Goal: Task Accomplishment & Management: Complete application form

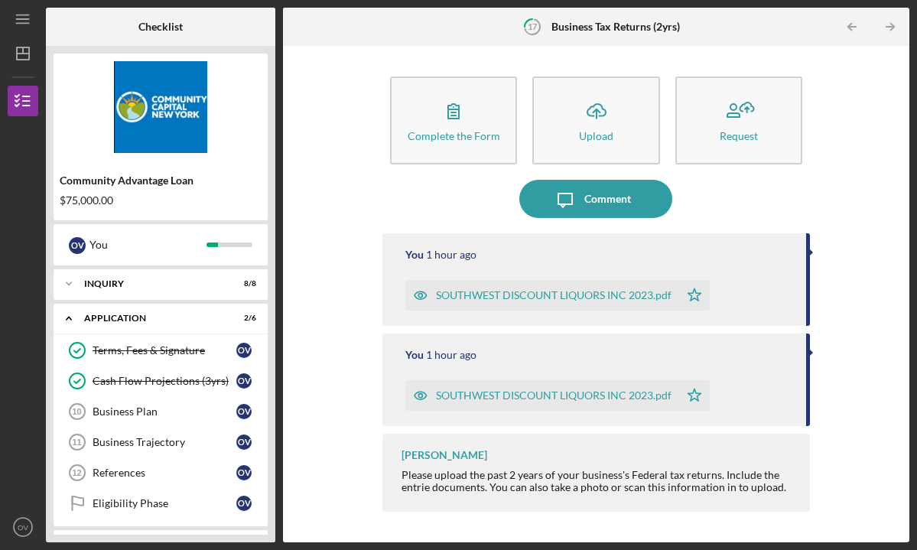
scroll to position [298, 0]
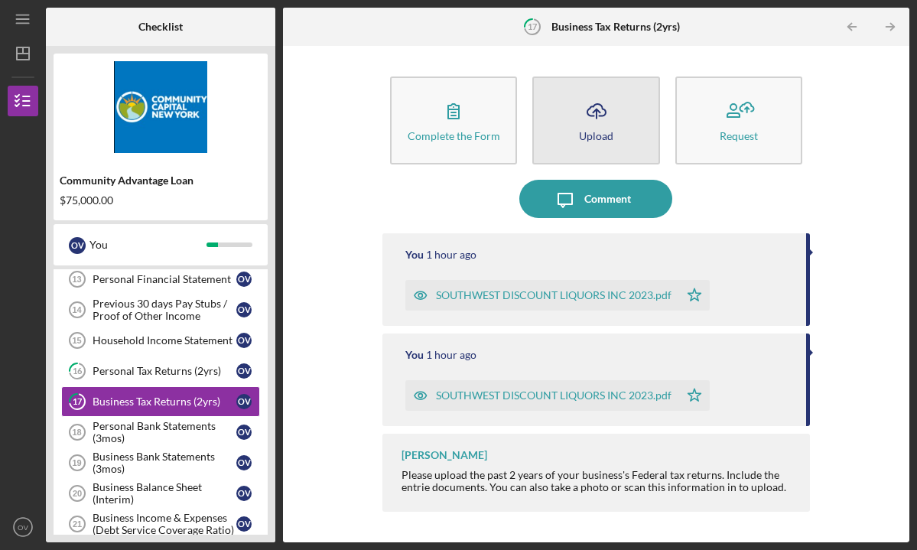
click at [588, 136] on div "Upload" at bounding box center [596, 135] width 34 height 11
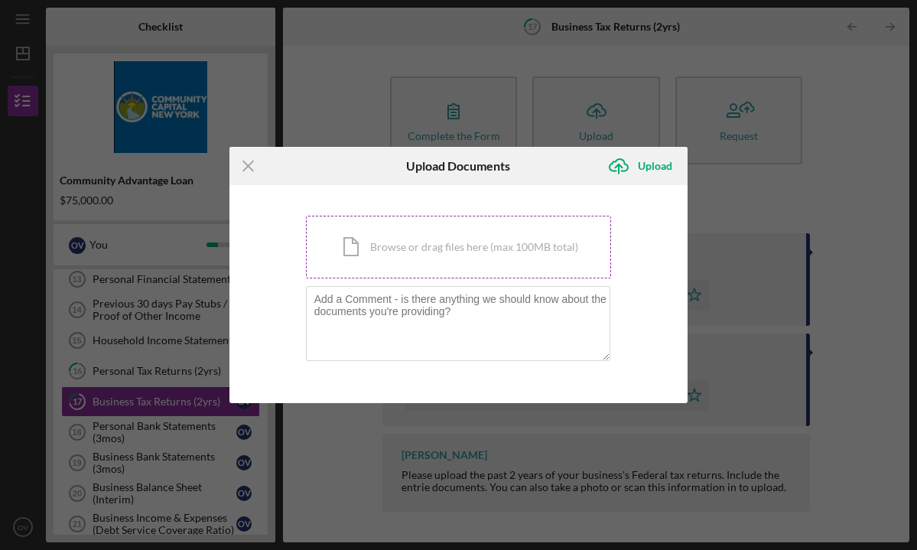
click at [510, 259] on div "Icon/Document Browse or drag files here (max 100MB total) Tap to choose files o…" at bounding box center [459, 247] width 306 height 63
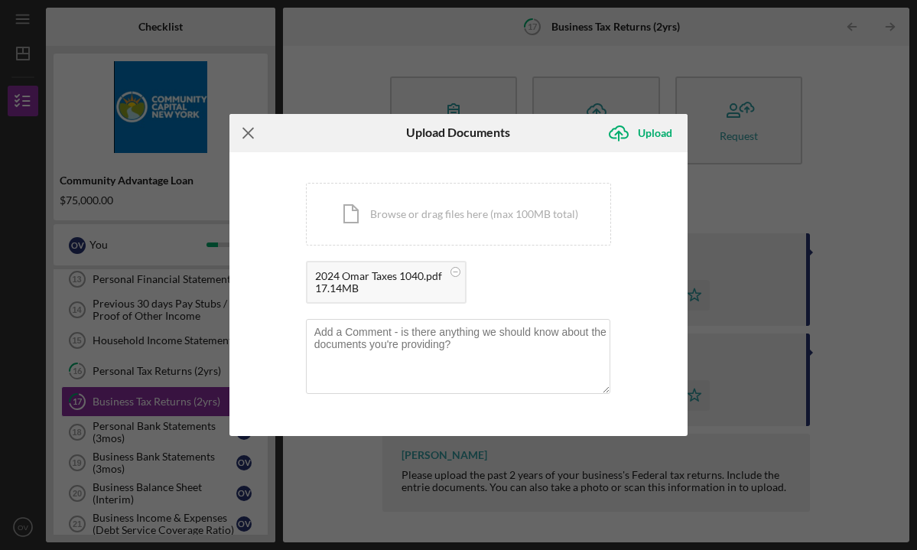
click at [251, 127] on icon "Icon/Menu Close" at bounding box center [248, 133] width 38 height 38
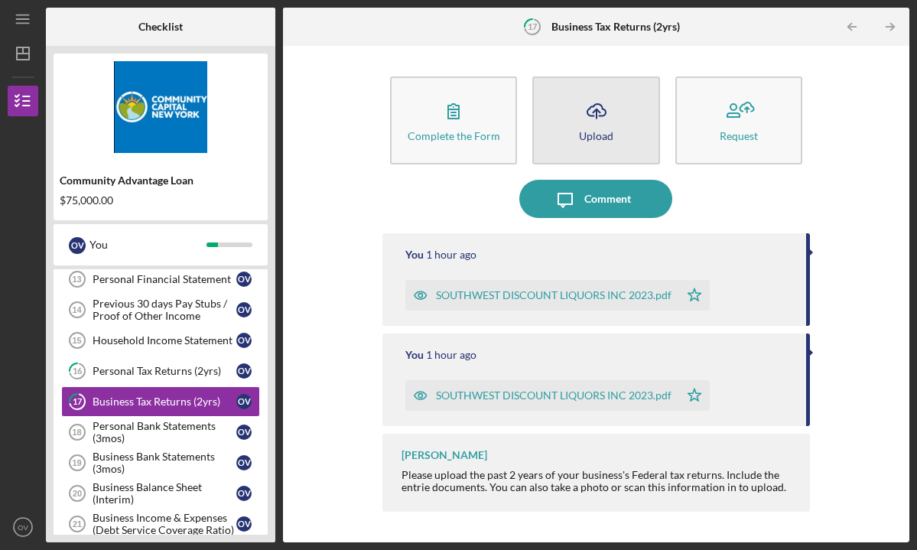
click at [590, 135] on div "Upload" at bounding box center [596, 135] width 34 height 11
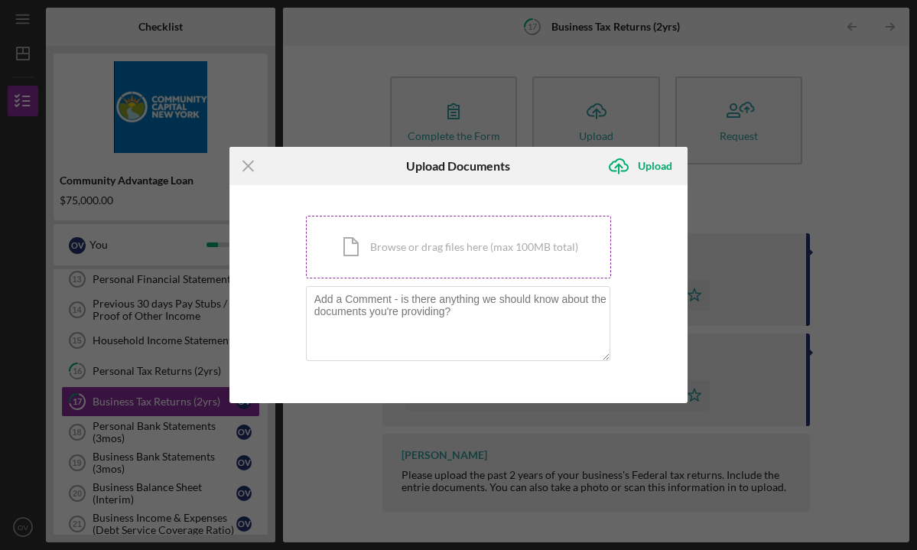
click at [521, 252] on div "Icon/Document Browse or drag files here (max 100MB total) Tap to choose files o…" at bounding box center [459, 247] width 306 height 63
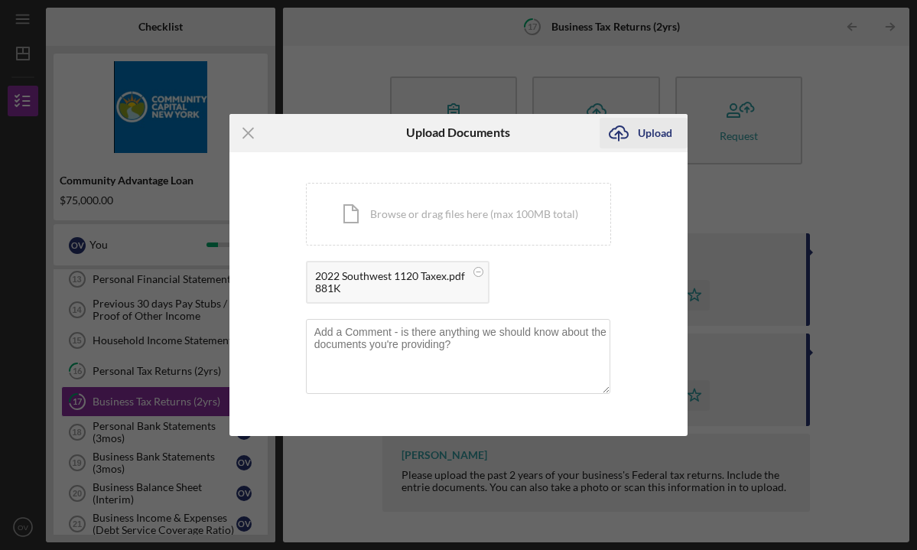
click at [647, 133] on div "Upload" at bounding box center [655, 133] width 34 height 31
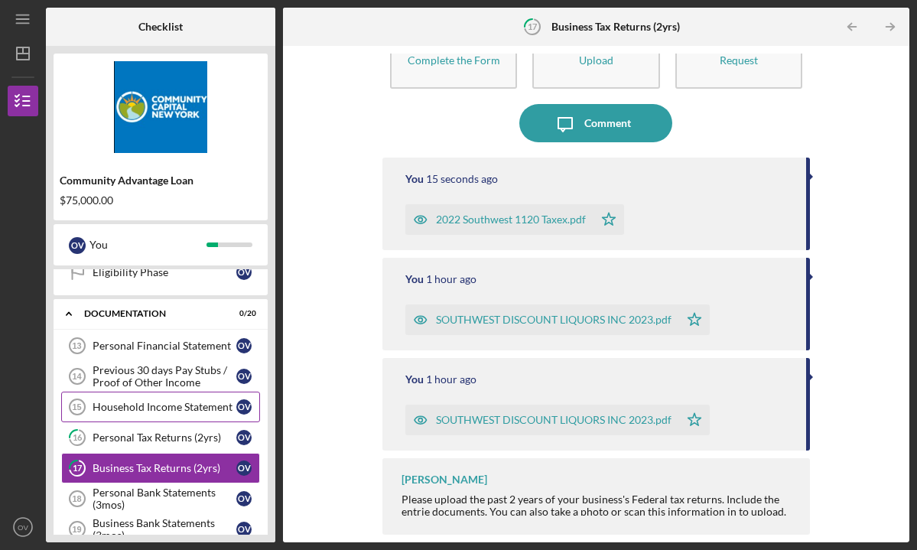
scroll to position [222, 0]
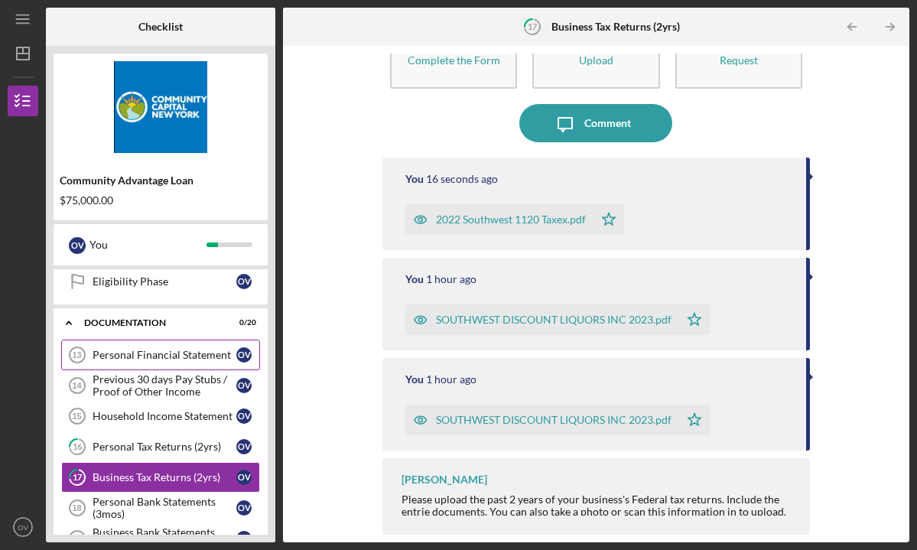
click at [155, 355] on div "Personal Financial Statement" at bounding box center [165, 355] width 144 height 12
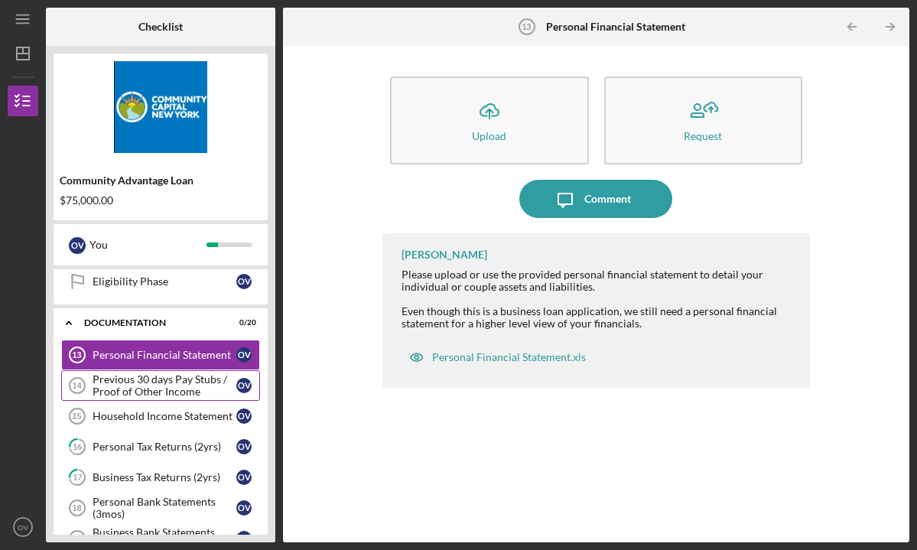
click at [158, 374] on div "Previous 30 days Pay Stubs / Proof of Other Income" at bounding box center [165, 385] width 144 height 24
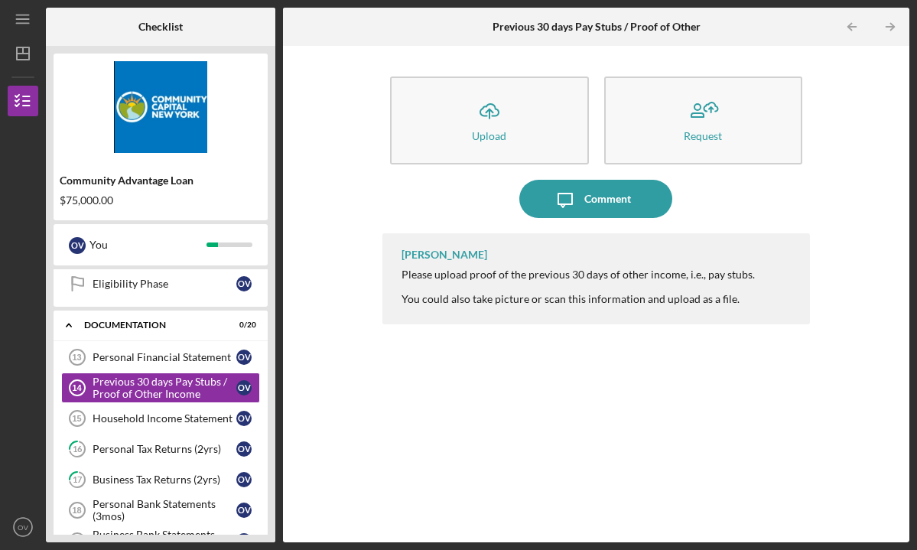
scroll to position [220, 0]
click at [174, 428] on link "Household Income Statement 15 Household Income Statement O V" at bounding box center [160, 417] width 199 height 31
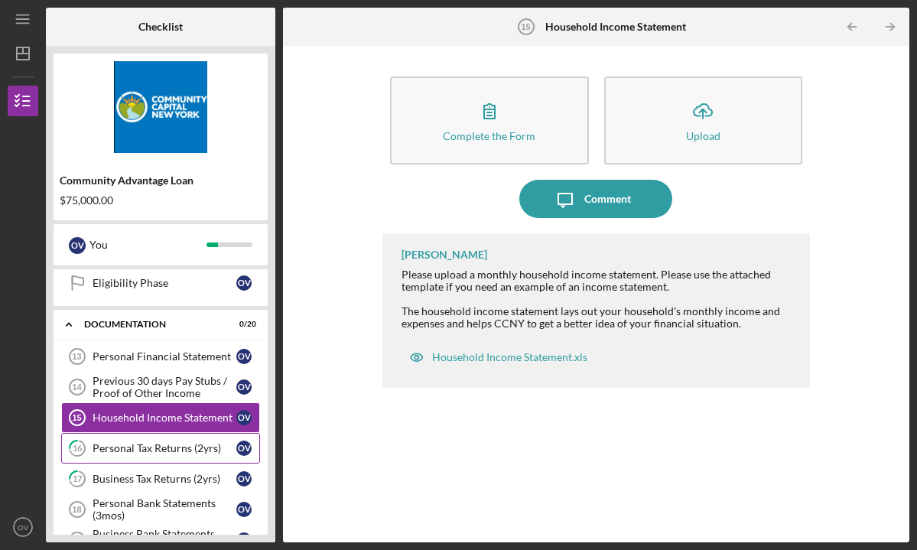
click at [171, 450] on div "Personal Tax Returns (2yrs)" at bounding box center [165, 448] width 144 height 12
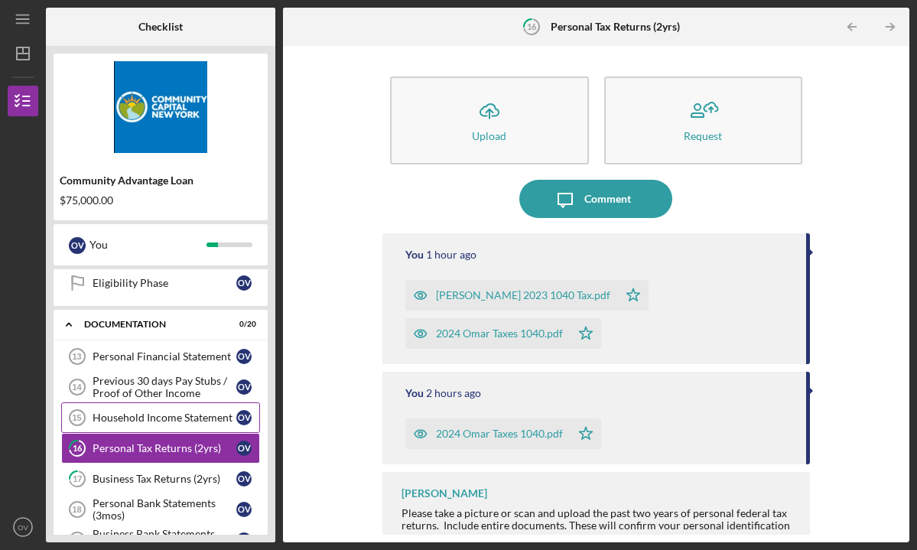
click at [168, 407] on link "Household Income Statement 15 Household Income Statement O V" at bounding box center [160, 417] width 199 height 31
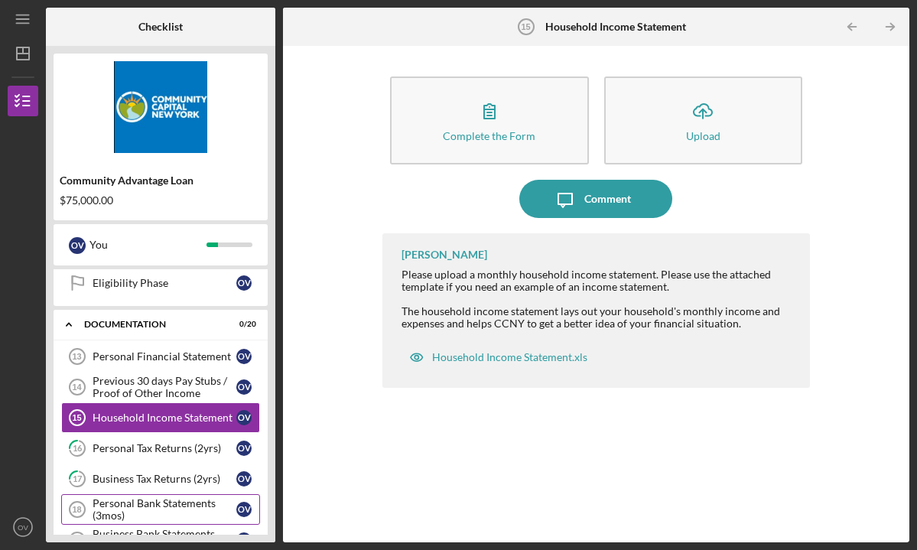
click at [170, 498] on div "Personal Bank Statements (3mos)" at bounding box center [165, 509] width 144 height 24
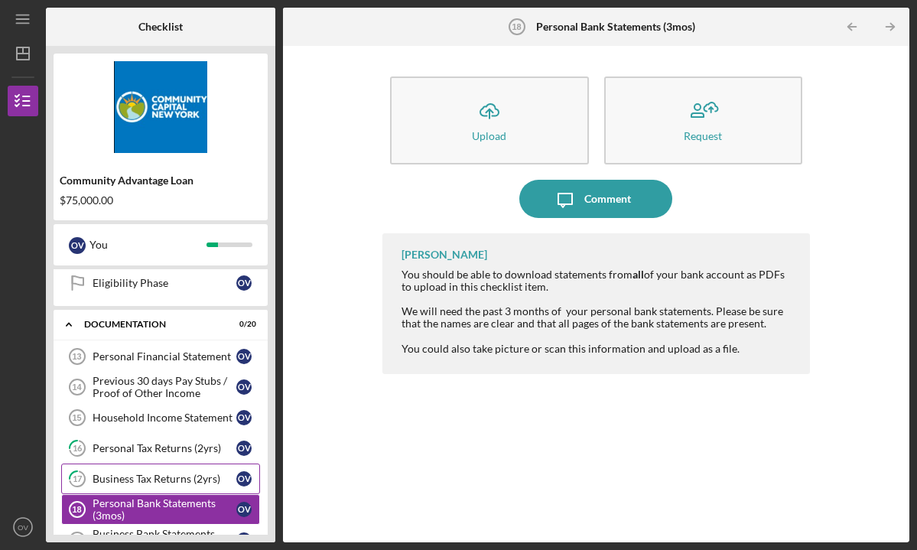
click at [193, 476] on div "Business Tax Returns (2yrs)" at bounding box center [165, 479] width 144 height 12
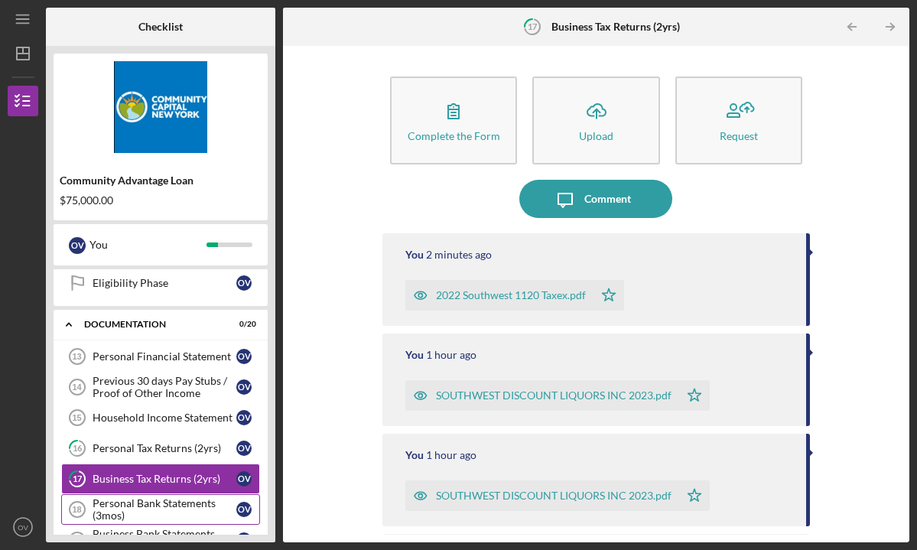
click at [187, 509] on div "Personal Bank Statements (3mos)" at bounding box center [165, 509] width 144 height 24
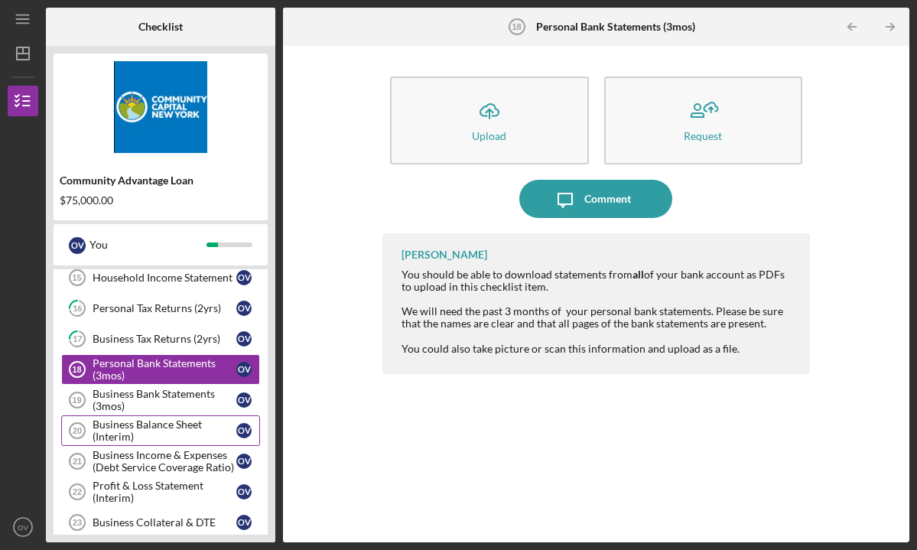
scroll to position [361, 0]
click at [172, 408] on div "Business Bank Statements (3mos)" at bounding box center [165, 399] width 144 height 24
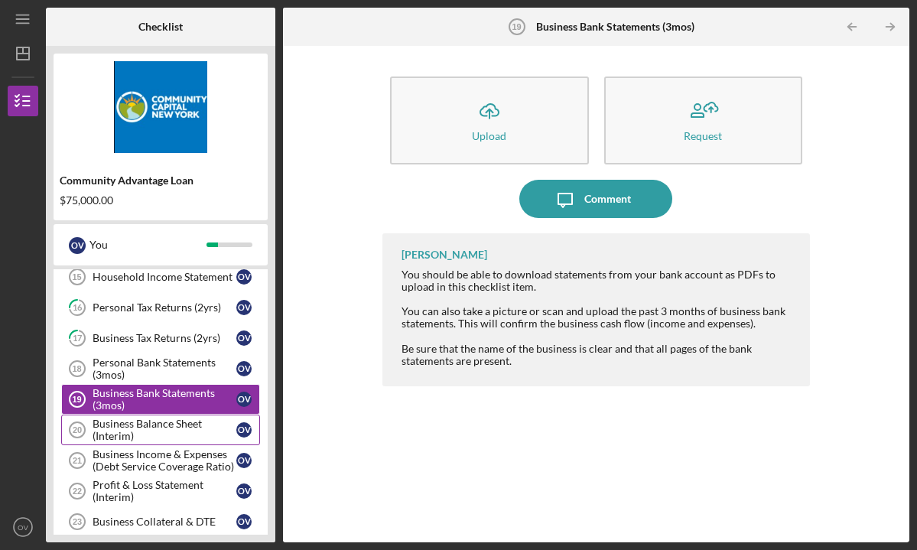
click at [172, 438] on div "Business Balance Sheet (Interim)" at bounding box center [165, 430] width 144 height 24
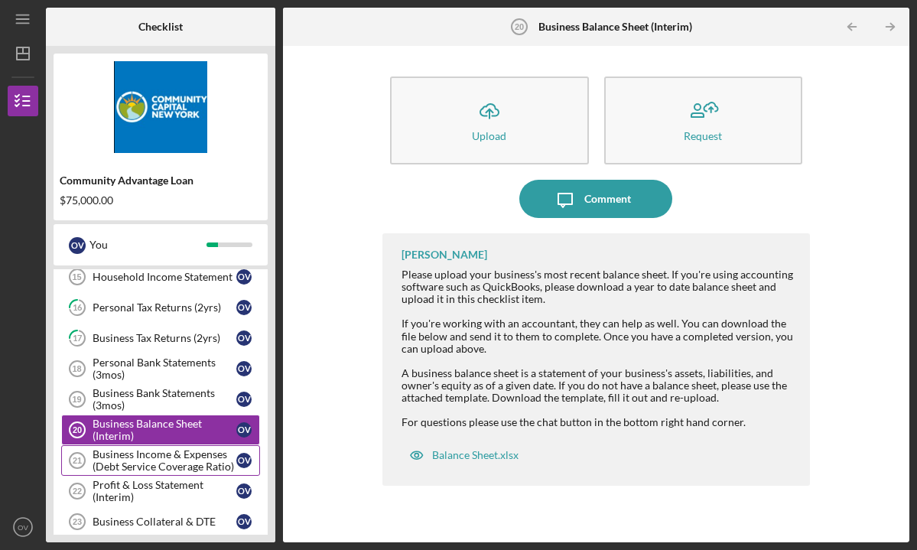
click at [176, 464] on div "Business Income & Expenses (Debt Service Coverage Ratio)" at bounding box center [165, 460] width 144 height 24
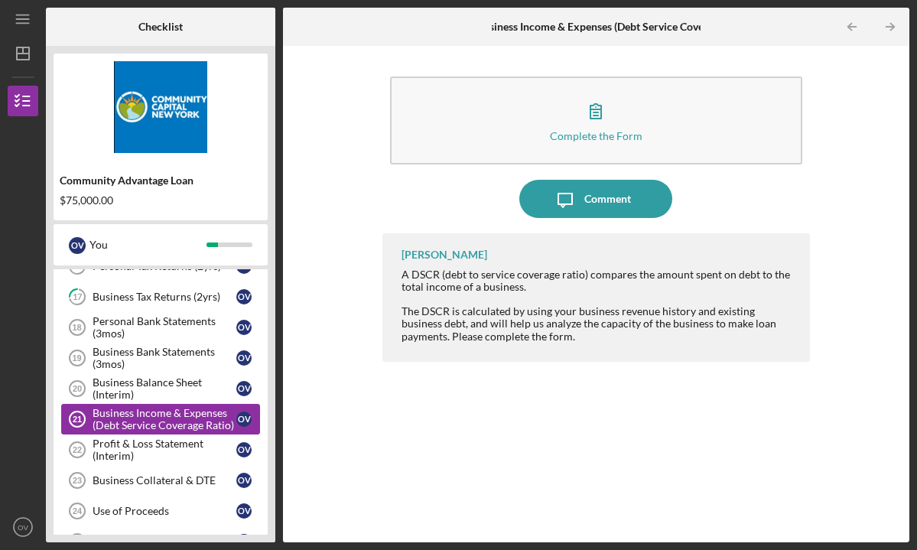
scroll to position [419, 0]
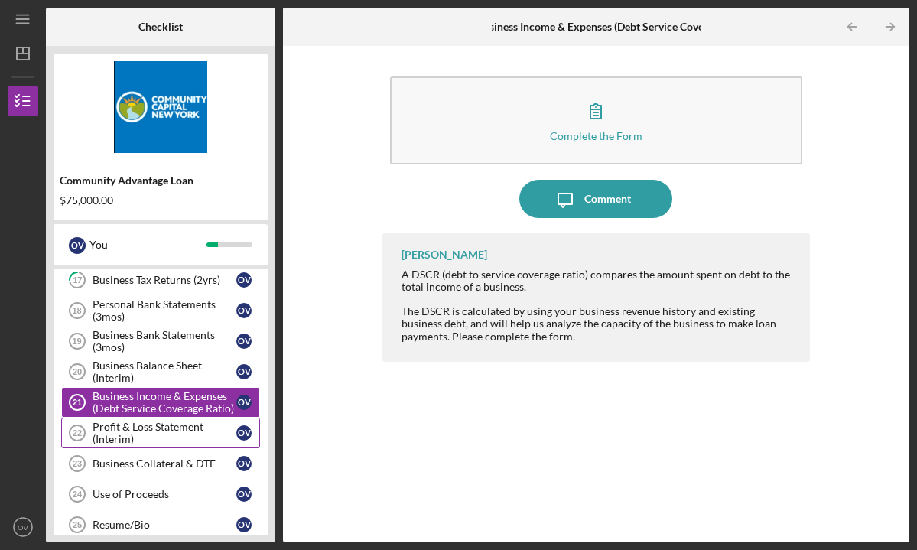
click at [174, 433] on div "Profit & Loss Statement (Interim)" at bounding box center [165, 433] width 144 height 24
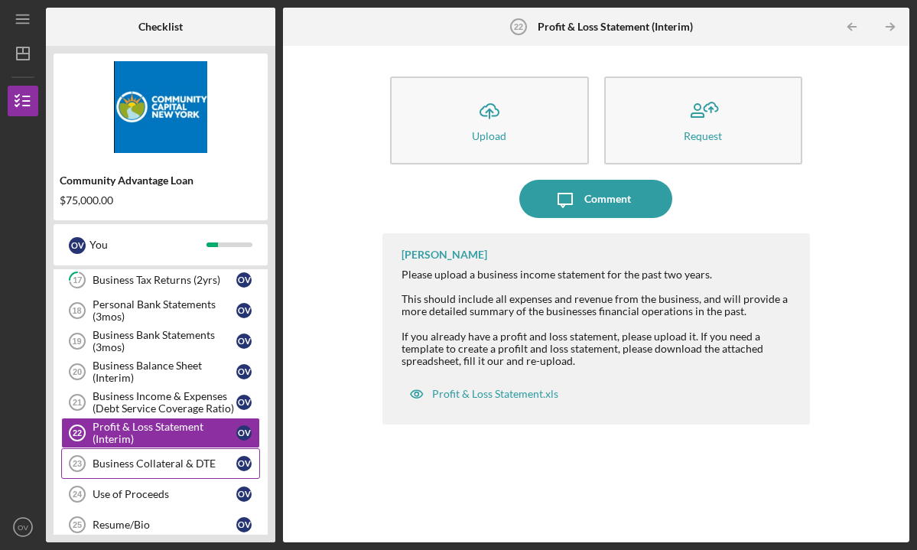
click at [176, 473] on link "Business Collateral & DTE 23 Business Collateral & DTE O V" at bounding box center [160, 463] width 199 height 31
